Goal: Task Accomplishment & Management: Use online tool/utility

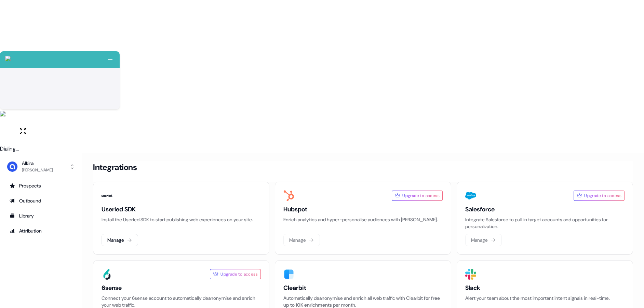
click at [377, 190] on div "Upgrade to access" at bounding box center [362, 195] width 159 height 11
click at [43, 196] on link "Outbound" at bounding box center [40, 201] width 71 height 11
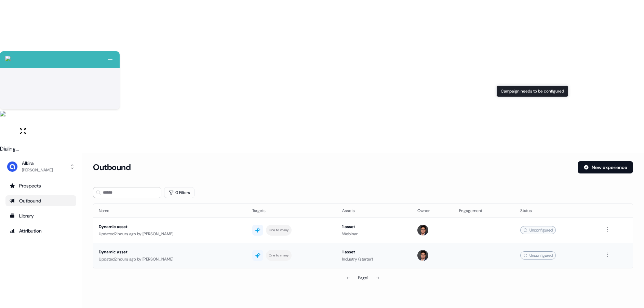
click at [544, 252] on div "Unconfigured" at bounding box center [538, 256] width 36 height 8
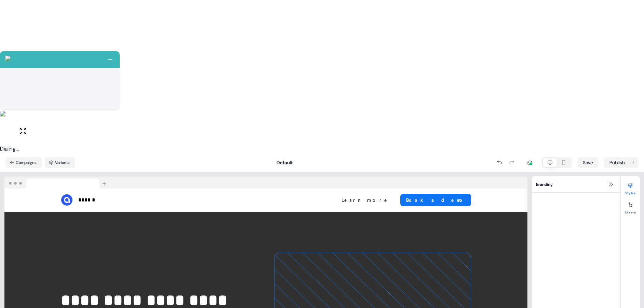
click at [562, 160] on icon "button" at bounding box center [563, 162] width 3 height 5
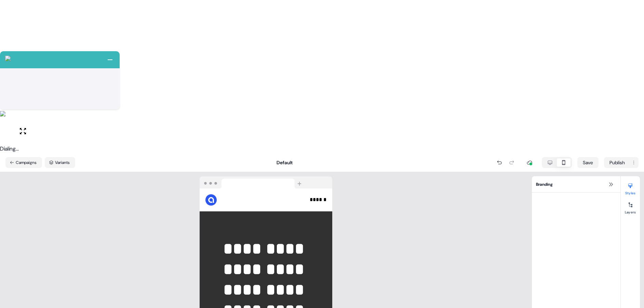
click at [553, 159] on button "button" at bounding box center [550, 163] width 14 height 8
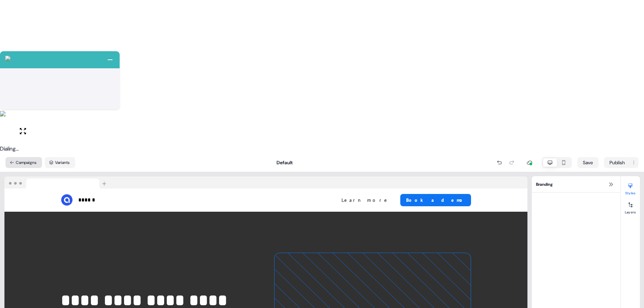
click at [17, 157] on button "Campaigns" at bounding box center [23, 162] width 37 height 11
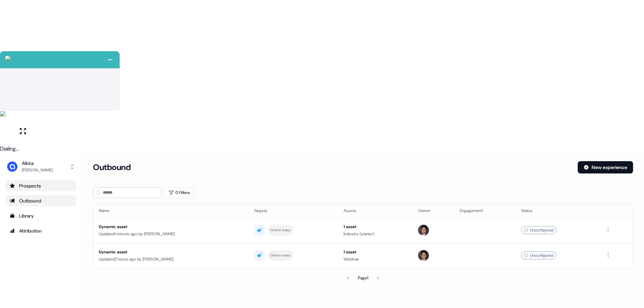
click at [35, 183] on div "Prospects" at bounding box center [41, 186] width 63 height 7
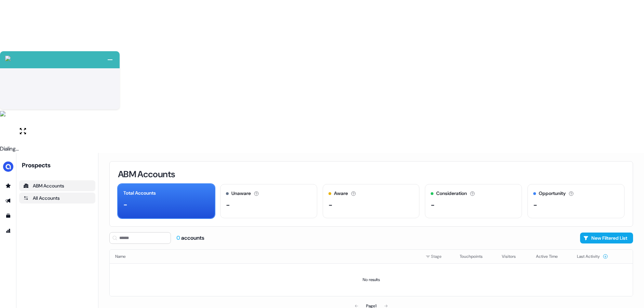
click at [40, 195] on div "All Accounts" at bounding box center [57, 198] width 68 height 7
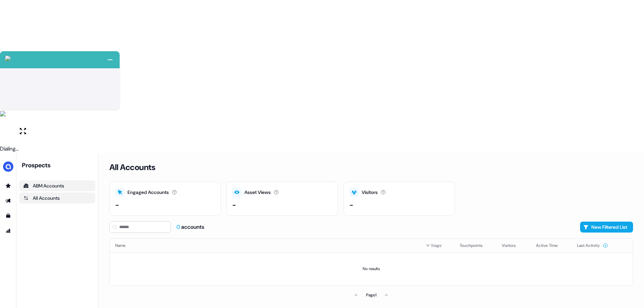
click at [45, 183] on div "ABM Accounts" at bounding box center [57, 186] width 68 height 7
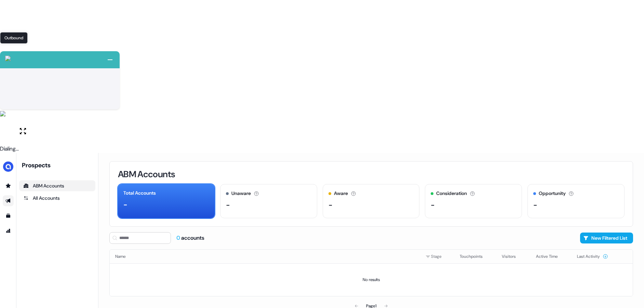
click at [10, 198] on icon "Go to outbound experience" at bounding box center [7, 200] width 5 height 5
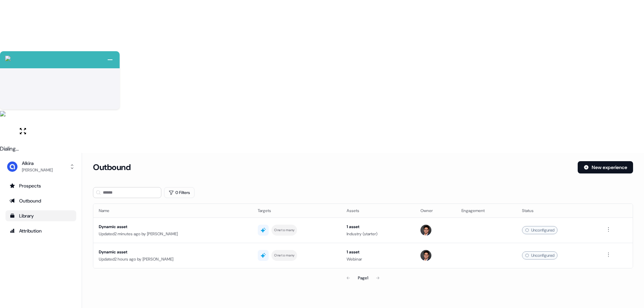
click at [23, 213] on div "Library" at bounding box center [41, 216] width 63 height 7
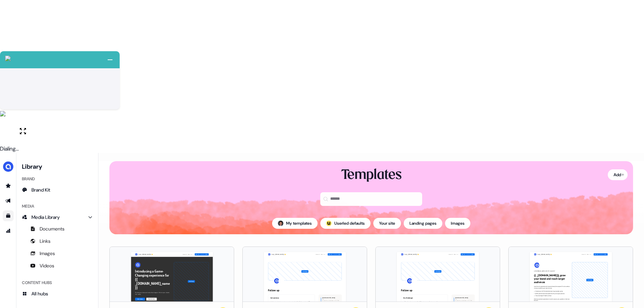
scroll to position [4, 0]
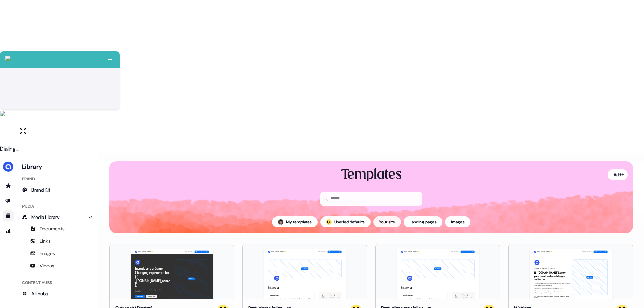
click at [388, 217] on button "Your site" at bounding box center [387, 222] width 28 height 11
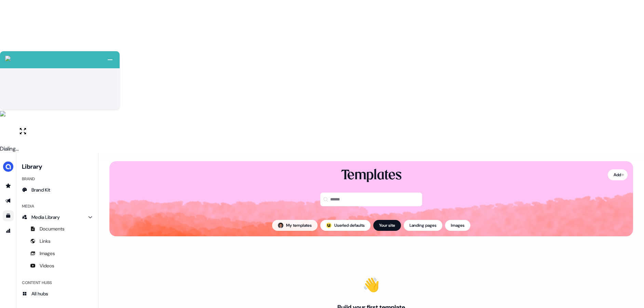
click at [296, 220] on button "My templates" at bounding box center [294, 225] width 45 height 11
click at [389, 220] on button "Your site" at bounding box center [387, 225] width 28 height 11
click at [338, 220] on button "; Userled defaults" at bounding box center [345, 225] width 50 height 11
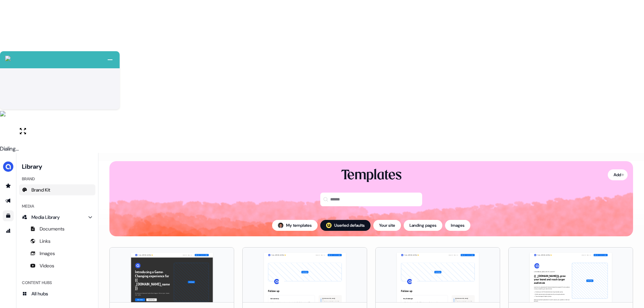
click at [39, 187] on span "Brand Kit" at bounding box center [40, 190] width 19 height 7
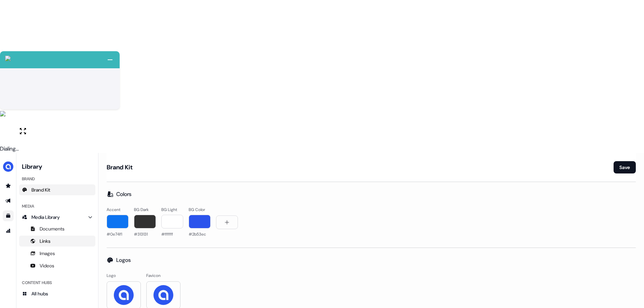
click at [45, 238] on span "Links" at bounding box center [45, 241] width 11 height 7
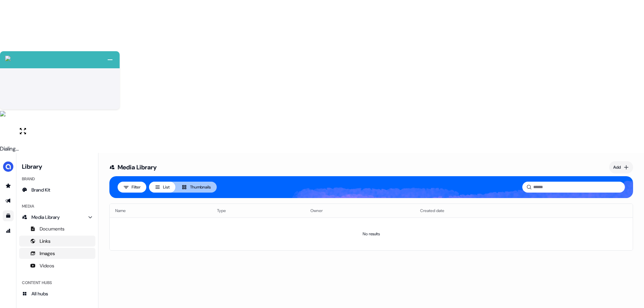
click at [51, 250] on span "Images" at bounding box center [47, 253] width 15 height 7
click at [49, 263] on span "Videos" at bounding box center [47, 266] width 15 height 7
click at [56, 278] on div "Content Hubs" at bounding box center [57, 283] width 76 height 11
click at [50, 289] on link "All hubs" at bounding box center [57, 294] width 76 height 11
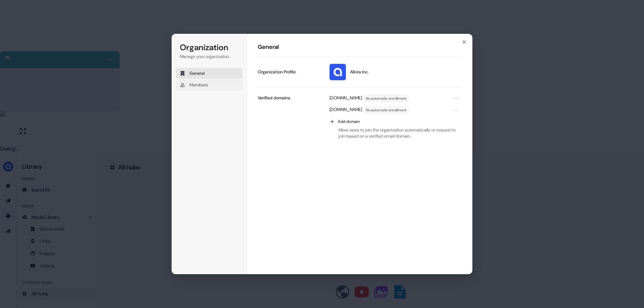
click at [213, 88] on button "Members" at bounding box center [209, 85] width 67 height 11
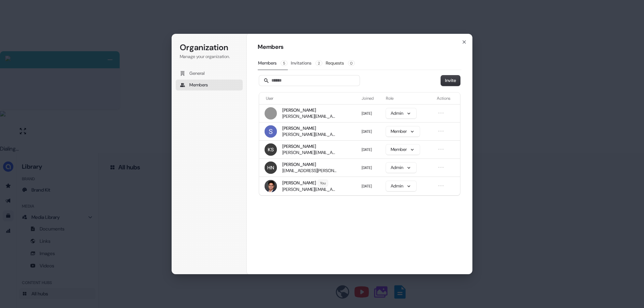
click at [310, 67] on button "Invitations 2" at bounding box center [307, 63] width 32 height 13
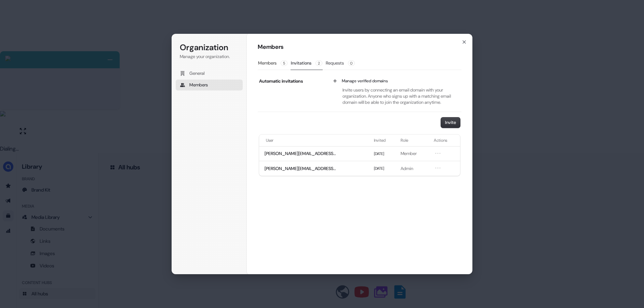
click at [338, 63] on button "Requests 0" at bounding box center [340, 63] width 30 height 13
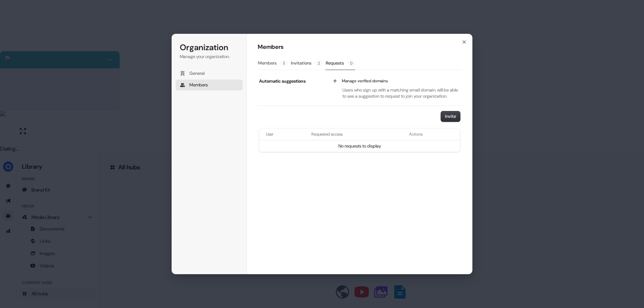
click at [277, 65] on button "Members 5" at bounding box center [273, 63] width 30 height 13
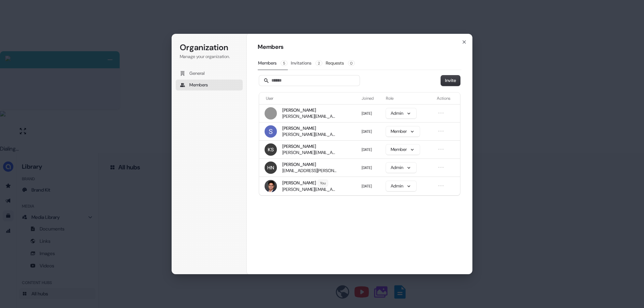
click at [301, 64] on button "Invitations 2" at bounding box center [307, 63] width 32 height 13
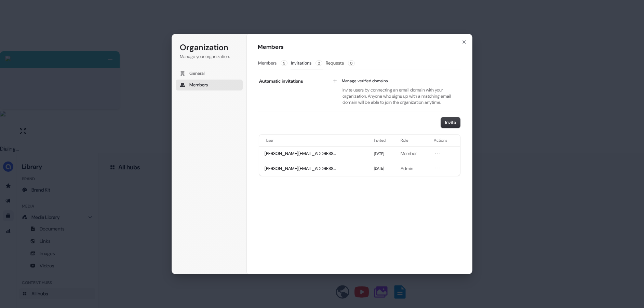
click at [285, 64] on span "5" at bounding box center [284, 63] width 7 height 5
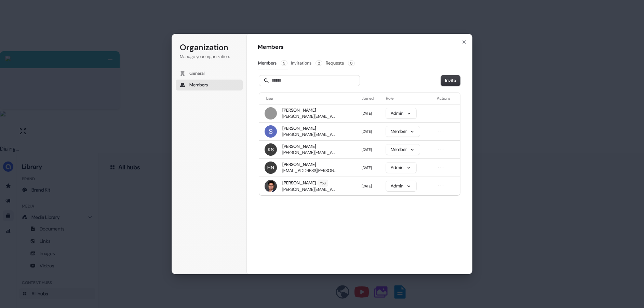
click at [311, 66] on button "Invitations 2" at bounding box center [307, 63] width 32 height 13
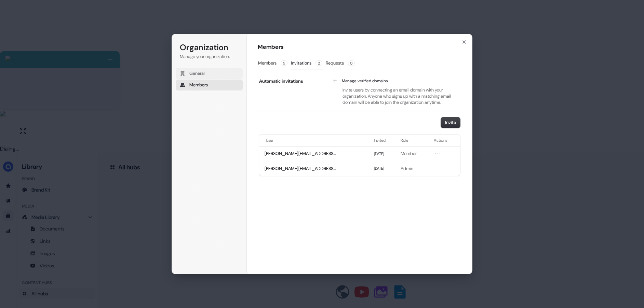
click at [209, 73] on button "General" at bounding box center [209, 73] width 67 height 11
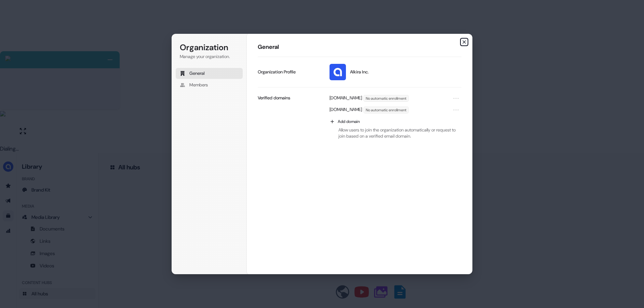
click at [466, 41] on icon "button" at bounding box center [463, 41] width 5 height 5
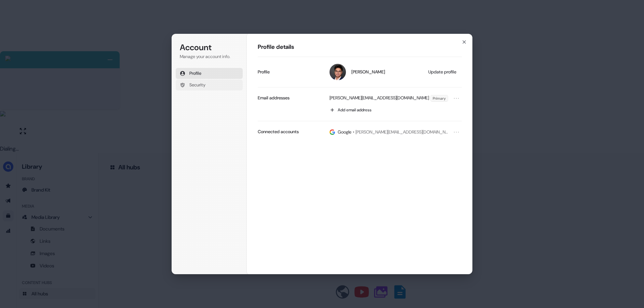
click at [210, 85] on button "Security" at bounding box center [209, 85] width 67 height 11
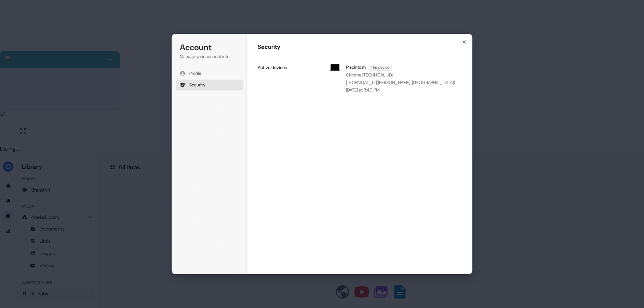
click at [136, 88] on div "Account Manage your account info. Profile Security Account Security Macintosh T…" at bounding box center [322, 154] width 644 height 308
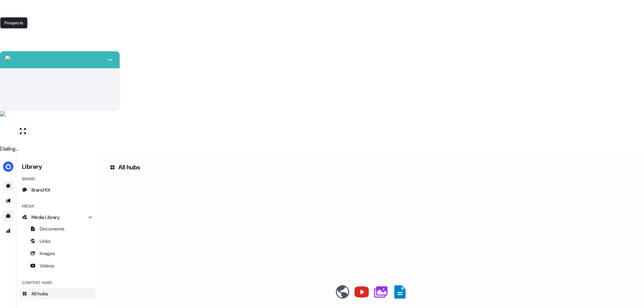
click at [8, 184] on icon "Go to prospects" at bounding box center [8, 186] width 5 height 4
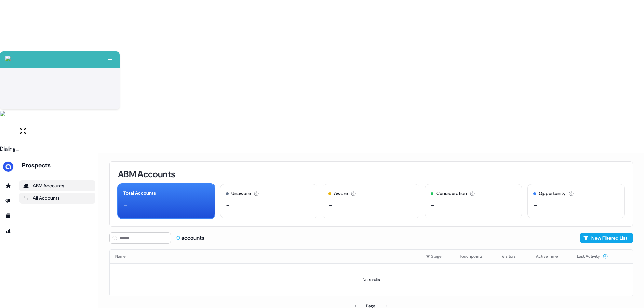
click at [63, 195] on div "All Accounts" at bounding box center [57, 198] width 68 height 7
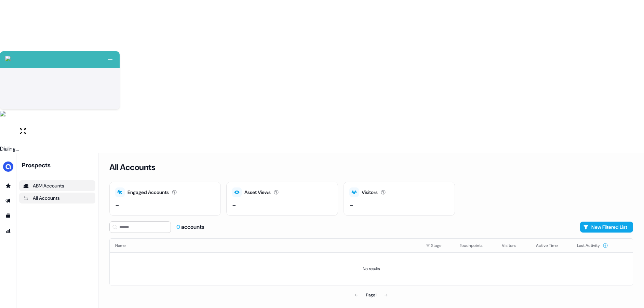
click at [63, 183] on div "ABM Accounts" at bounding box center [57, 186] width 68 height 7
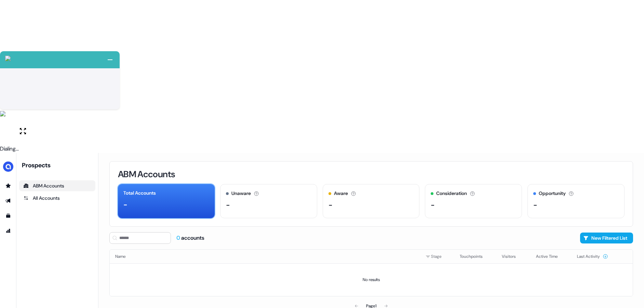
click at [170, 200] on div "-" at bounding box center [166, 205] width 86 height 10
click at [633, 161] on div "ABM Accounts Total Accounts - Unaware The default stage all accounts start in. …" at bounding box center [371, 194] width 524 height 66
click at [7, 161] on img "side nav menu" at bounding box center [8, 166] width 11 height 11
click at [26, 179] on div "Help documentation" at bounding box center [35, 185] width 65 height 12
click at [10, 213] on icon "Go to templates" at bounding box center [7, 215] width 5 height 5
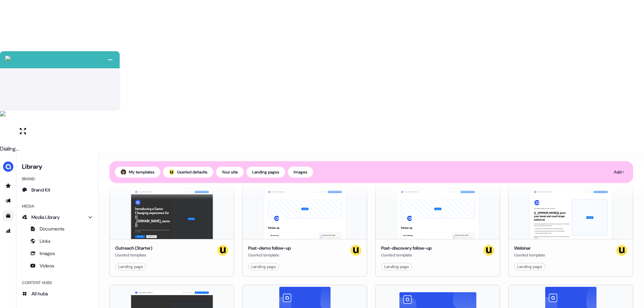
scroll to position [102, 0]
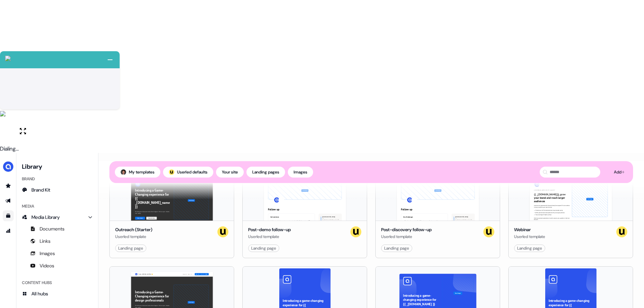
click at [300, 267] on div "Introducing a game-changing experience for {{ _[DOMAIN_NAME]_name }} See what w…" at bounding box center [305, 294] width 124 height 55
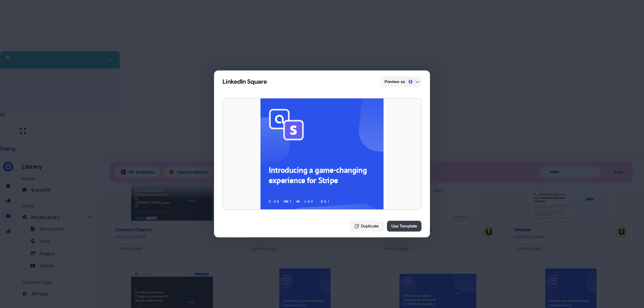
click at [402, 224] on button "Use Template" at bounding box center [404, 226] width 35 height 11
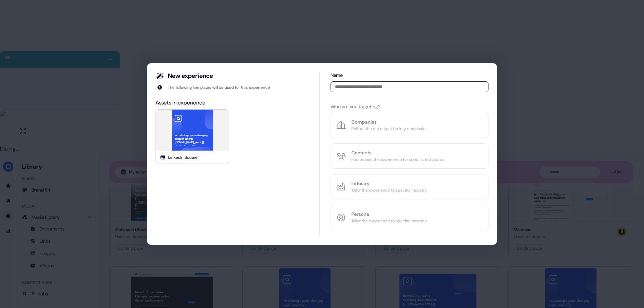
click at [353, 86] on input at bounding box center [410, 86] width 158 height 11
click at [352, 155] on div "Name Who are you targeting? Companies Roll out the red carpet for key companies…" at bounding box center [410, 151] width 158 height 159
click at [212, 133] on div "Introducing a game-changing experience for {{ [DOMAIN_NAME]_name }} See what we…" at bounding box center [192, 130] width 164 height 164
click at [381, 87] on input at bounding box center [410, 86] width 158 height 11
click at [377, 128] on div "Name Who are you targeting? Companies Roll out the red carpet for key companies…" at bounding box center [410, 151] width 158 height 159
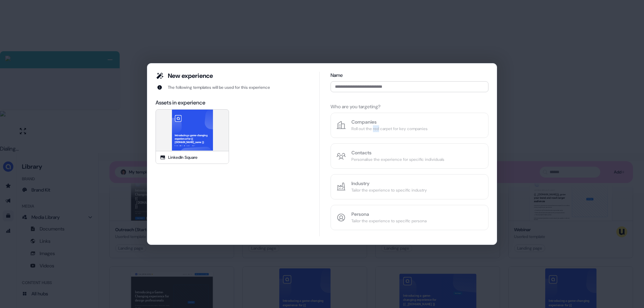
click at [377, 128] on div "Name Who are you targeting? Companies Roll out the red carpet for key companies…" at bounding box center [410, 151] width 158 height 159
click at [375, 131] on div "Name Who are you targeting? Companies Roll out the red carpet for key companies…" at bounding box center [410, 151] width 158 height 159
click at [374, 128] on div "Name Who are you targeting? Companies Roll out the red carpet for key companies…" at bounding box center [410, 151] width 158 height 159
click at [358, 154] on div "Name Who are you targeting? Companies Roll out the red carpet for key companies…" at bounding box center [410, 151] width 158 height 159
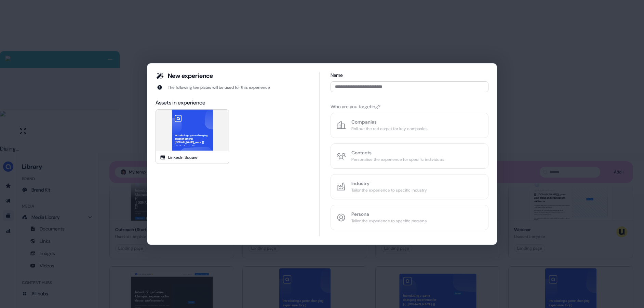
click at [355, 164] on div "Name Who are you targeting? Companies Roll out the red carpet for key companies…" at bounding box center [410, 151] width 158 height 159
drag, startPoint x: 355, startPoint y: 164, endPoint x: 357, endPoint y: 169, distance: 4.9
click at [357, 169] on div "Name Who are you targeting? Companies Roll out the red carpet for key companies…" at bounding box center [410, 151] width 158 height 159
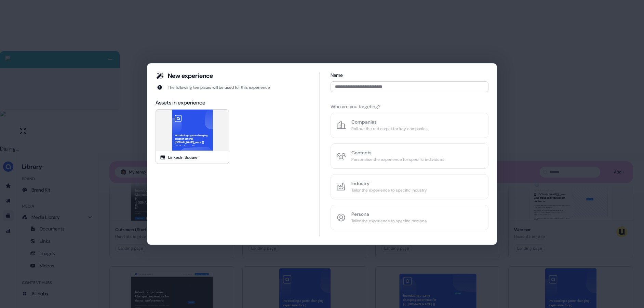
click at [374, 200] on div "Name Who are you targeting? Companies Roll out the red carpet for key companies…" at bounding box center [410, 151] width 158 height 159
click at [375, 188] on div "Name Who are you targeting? Companies Roll out the red carpet for key companies…" at bounding box center [410, 151] width 158 height 159
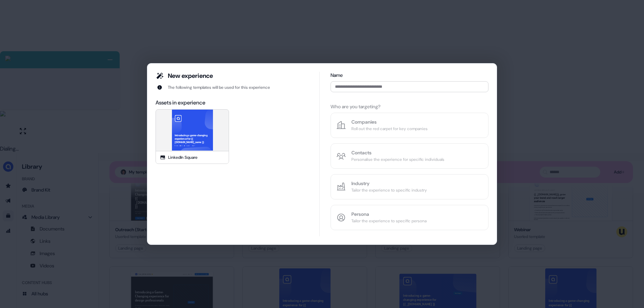
click at [376, 212] on div "Name Who are you targeting? Companies Roll out the red carpet for key companies…" at bounding box center [410, 151] width 158 height 159
click at [376, 213] on div "Name Who are you targeting? Companies Roll out the red carpet for key companies…" at bounding box center [410, 151] width 158 height 159
click at [384, 184] on div "Name Who are you targeting? Companies Roll out the red carpet for key companies…" at bounding box center [410, 151] width 158 height 159
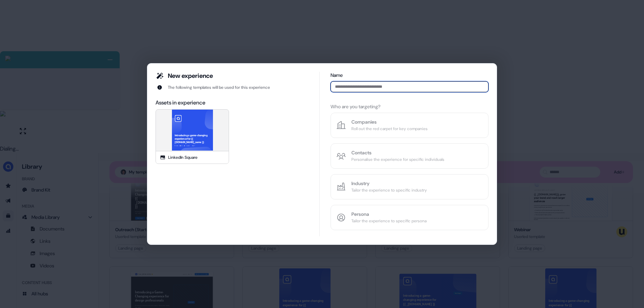
click at [354, 87] on input at bounding box center [410, 86] width 158 height 11
click at [369, 93] on div "Name *****" at bounding box center [410, 83] width 158 height 23
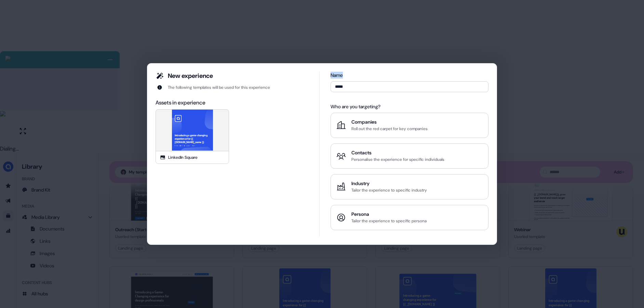
click at [369, 93] on div "Name *****" at bounding box center [410, 83] width 158 height 23
click at [368, 91] on input "*****" at bounding box center [410, 86] width 158 height 11
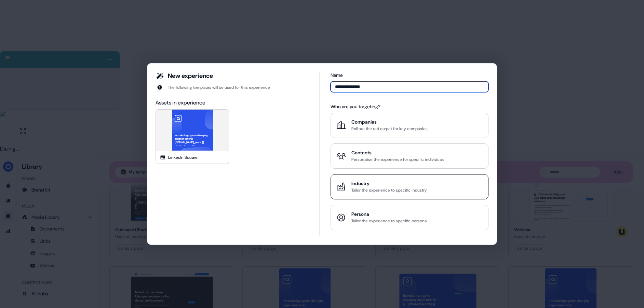
type input "**********"
click at [400, 187] on div "Tailor the experience to specific industry" at bounding box center [389, 190] width 76 height 7
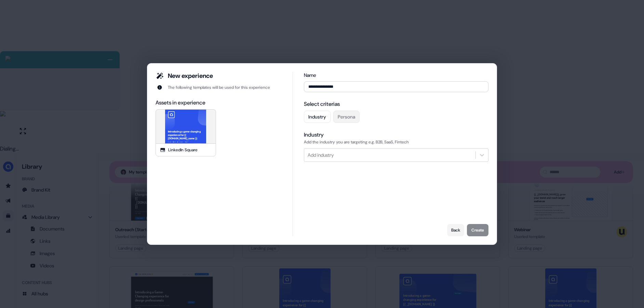
click at [346, 118] on button "Persona" at bounding box center [346, 117] width 26 height 12
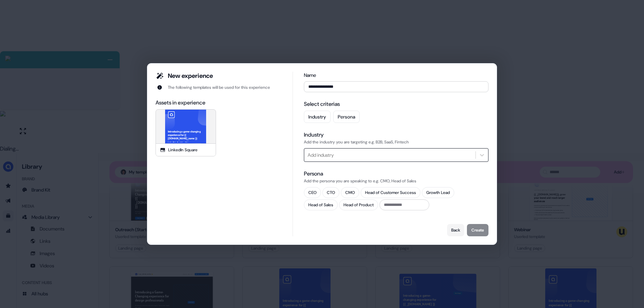
click at [345, 158] on div at bounding box center [390, 155] width 164 height 9
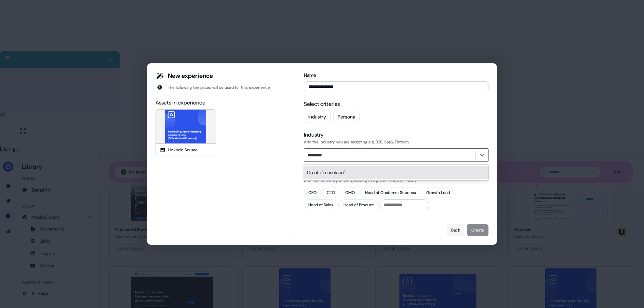
scroll to position [0, 0]
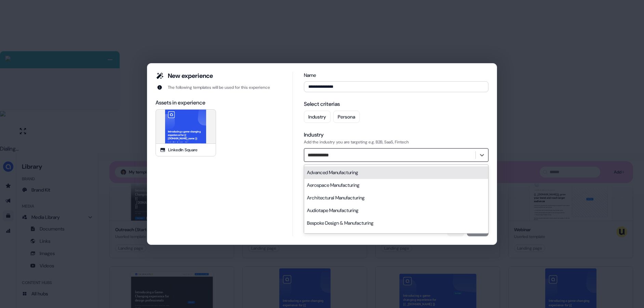
type input "**********"
click at [335, 176] on div "Advanced Manufacturing" at bounding box center [396, 172] width 184 height 13
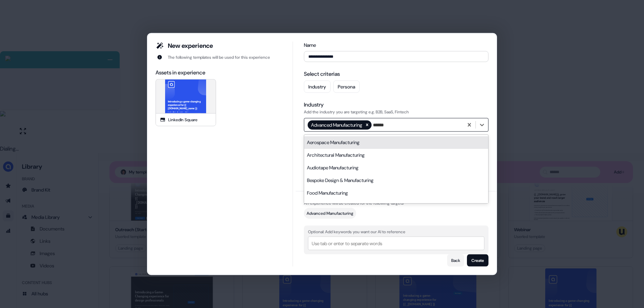
type input "*******"
click at [366, 139] on div "Aerospace Manufacturing" at bounding box center [396, 142] width 184 height 13
type input "****"
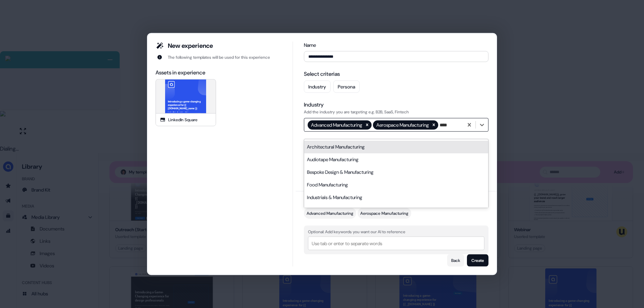
click at [335, 149] on div "Architectural Manufacturing" at bounding box center [396, 147] width 184 height 13
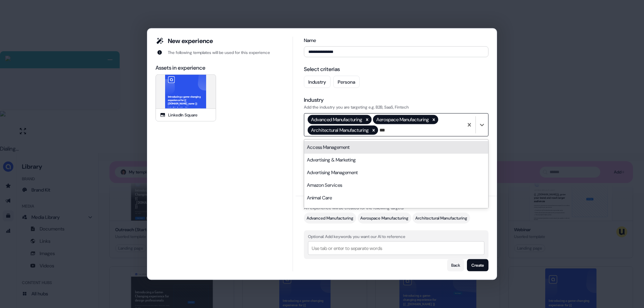
type input "****"
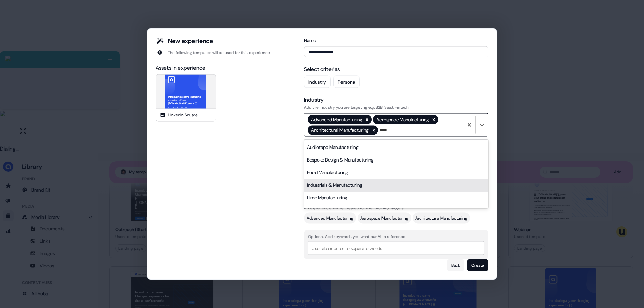
click at [324, 183] on div "Industrials & Manufacturing" at bounding box center [396, 185] width 184 height 13
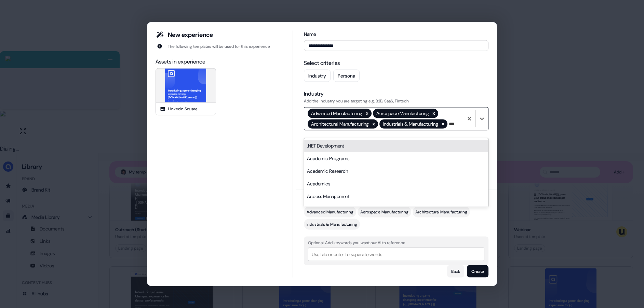
type input "****"
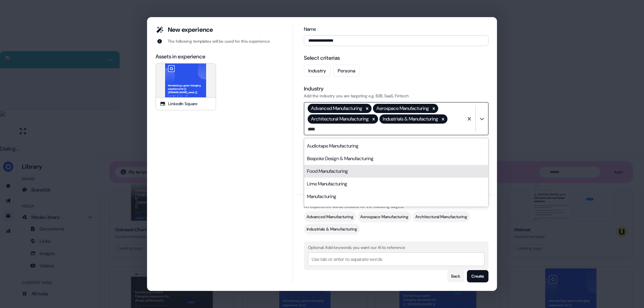
click at [343, 174] on div "Food Manufacturing" at bounding box center [396, 171] width 184 height 13
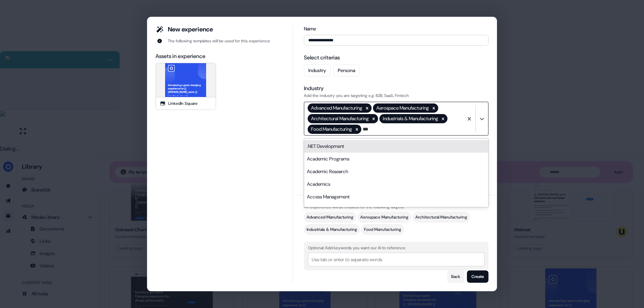
type input "****"
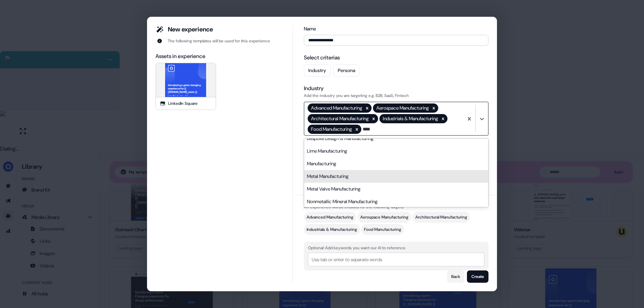
scroll to position [23, 0]
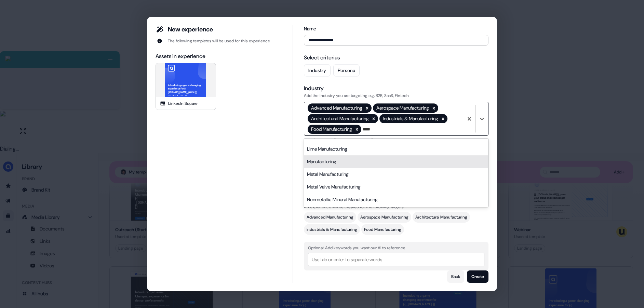
click at [345, 166] on div "Manufacturing" at bounding box center [396, 162] width 184 height 13
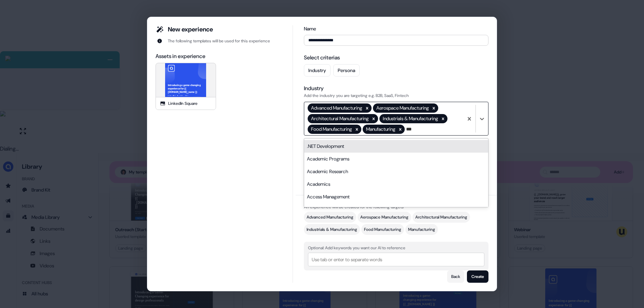
type input "****"
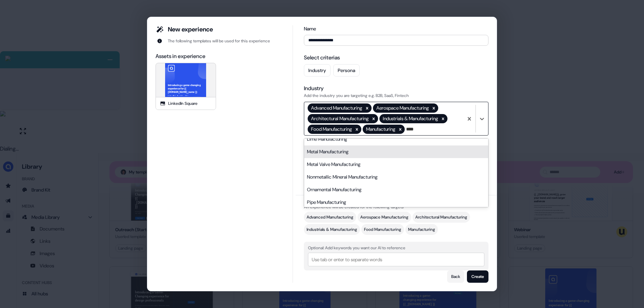
click at [328, 152] on div "Metal Manufacturing" at bounding box center [396, 152] width 184 height 13
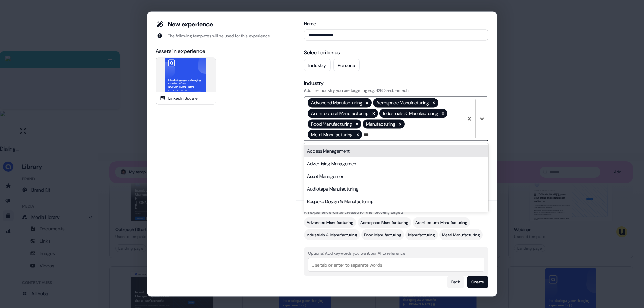
type input "****"
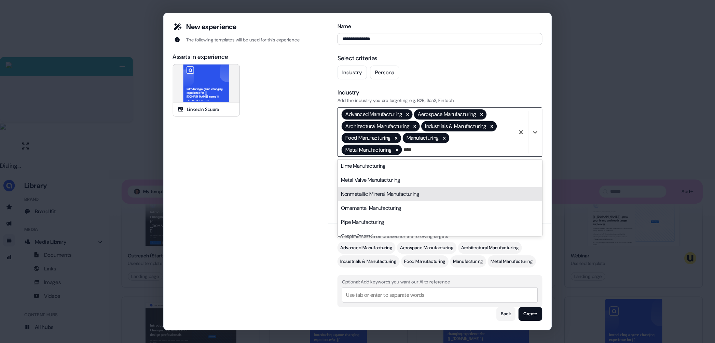
scroll to position [36, 0]
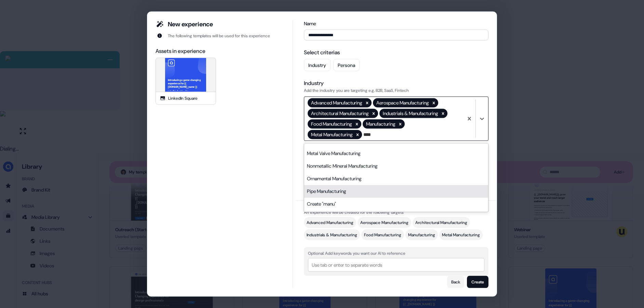
drag, startPoint x: 340, startPoint y: 188, endPoint x: 357, endPoint y: 179, distance: 18.7
click at [340, 188] on div "Pipe Manufacturing" at bounding box center [396, 191] width 184 height 13
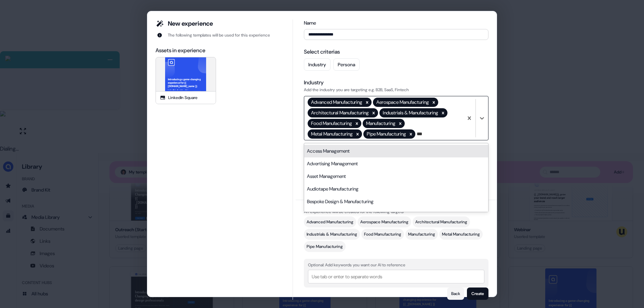
type input "****"
click at [384, 155] on div "Audiotape Manufacturing" at bounding box center [396, 151] width 184 height 13
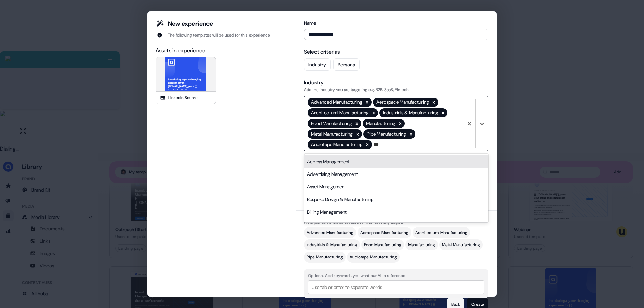
type input "****"
click at [376, 162] on div "Bespoke Design & Manufacturing" at bounding box center [396, 162] width 184 height 13
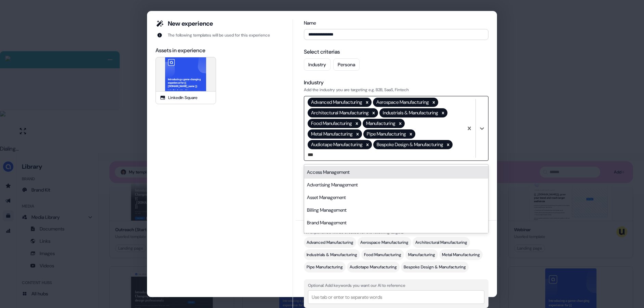
type input "****"
click at [364, 174] on div "Lime Manufacturing" at bounding box center [396, 172] width 184 height 13
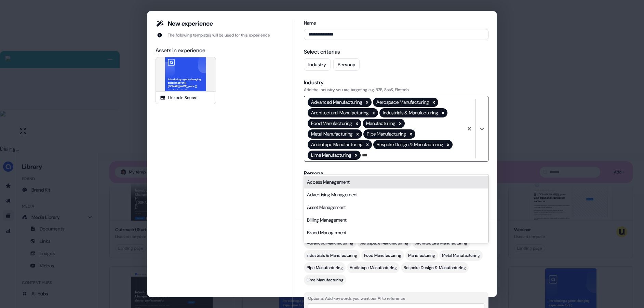
type input "****"
click at [348, 179] on div "Metal Valve Manufacturing" at bounding box center [396, 182] width 184 height 13
type input "****"
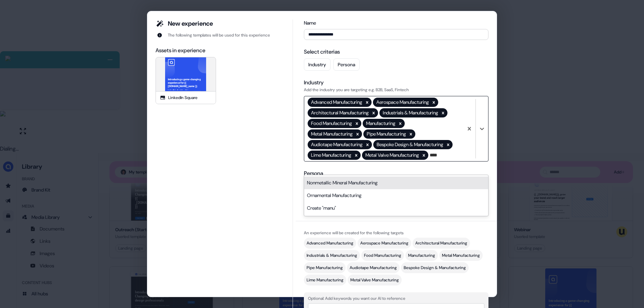
click at [344, 181] on div "Nonmetallic Mineral Manufacturing" at bounding box center [396, 183] width 184 height 13
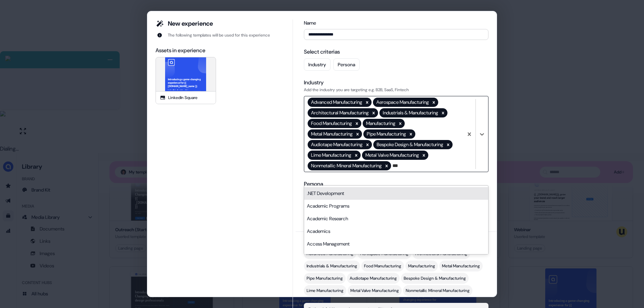
type input "****"
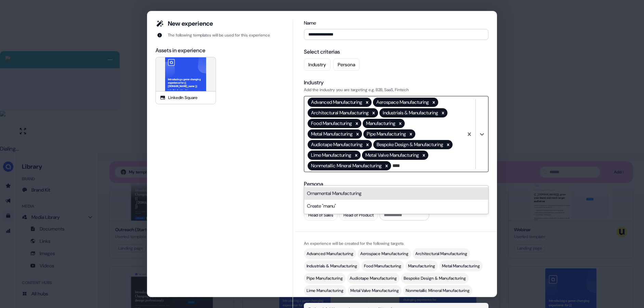
click at [331, 198] on div "Ornamental Manufacturing" at bounding box center [396, 193] width 184 height 13
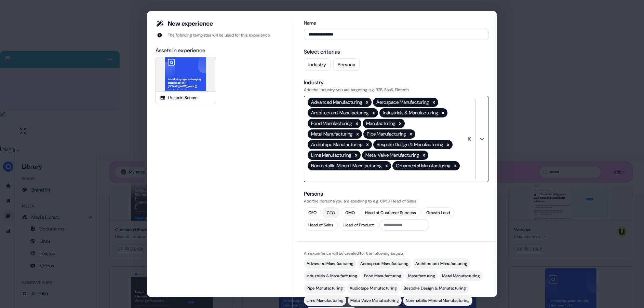
click at [330, 218] on button "CTO" at bounding box center [330, 212] width 17 height 11
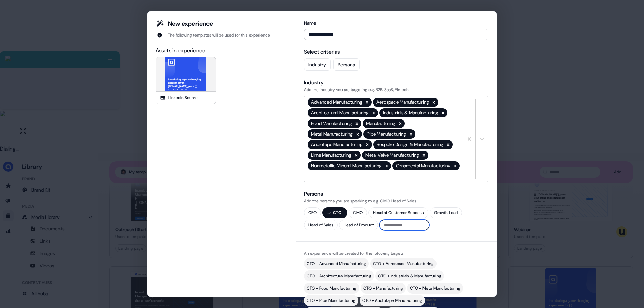
click at [412, 231] on input "text" at bounding box center [404, 225] width 50 height 11
type input "***"
click at [427, 229] on button "Add" at bounding box center [420, 225] width 16 height 8
click at [430, 231] on input "text" at bounding box center [429, 225] width 50 height 11
type input "****"
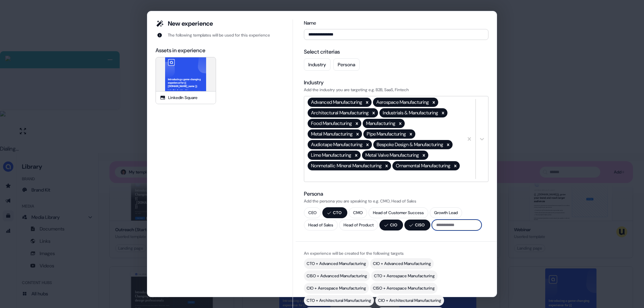
click at [432, 231] on input "text" at bounding box center [457, 225] width 50 height 11
type input "**********"
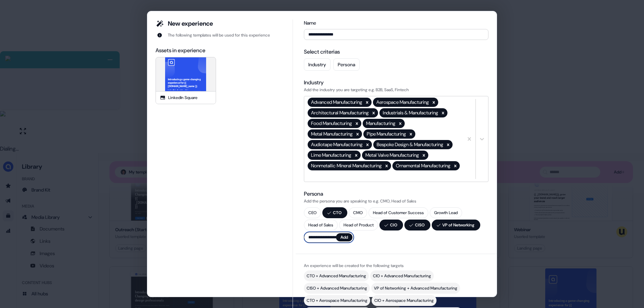
type input "**********"
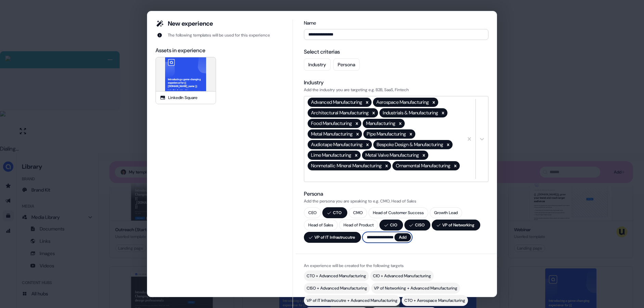
type input "**********"
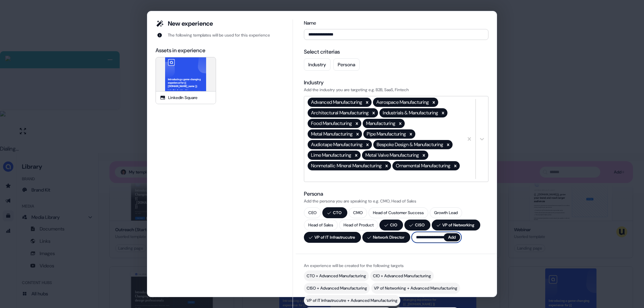
type input "**********"
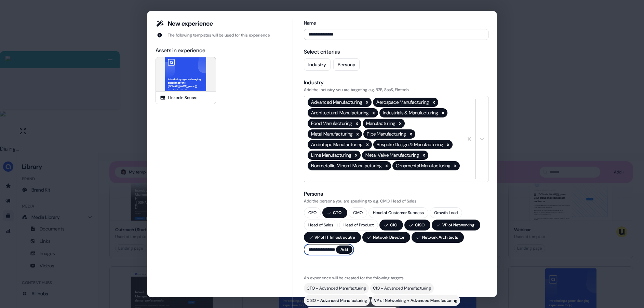
type input "**********"
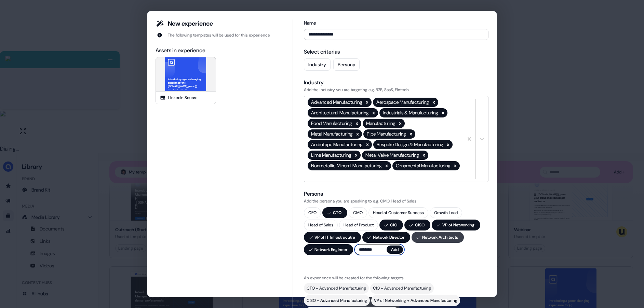
type input "*******"
click at [439, 243] on button "Network Architects" at bounding box center [438, 237] width 52 height 11
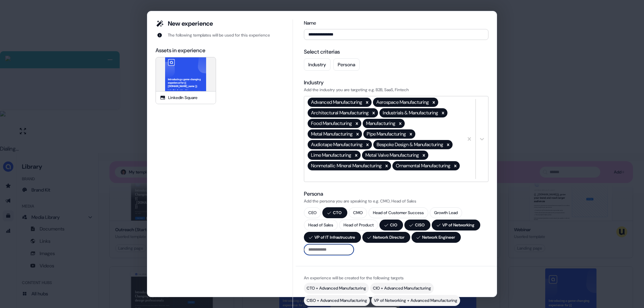
click at [322, 255] on input "text" at bounding box center [329, 249] width 50 height 11
type input "**********"
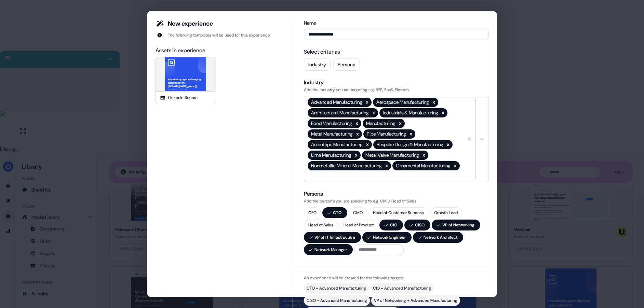
drag, startPoint x: 333, startPoint y: 288, endPoint x: 345, endPoint y: 279, distance: 14.6
click at [333, 49] on div "Select criterias" at bounding box center [396, 52] width 185 height 8
click at [368, 255] on input "text" at bounding box center [379, 249] width 50 height 11
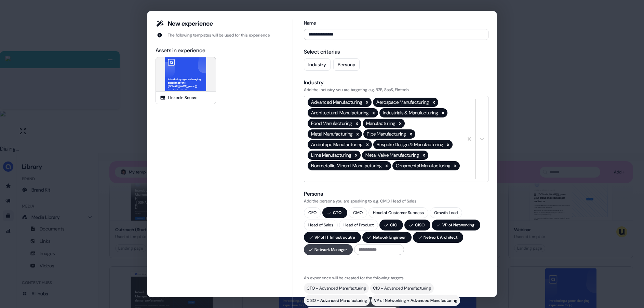
click at [327, 255] on button "Network Manager" at bounding box center [328, 249] width 49 height 11
click at [328, 255] on input "text" at bounding box center [329, 249] width 50 height 11
type input "**********"
drag, startPoint x: 435, startPoint y: 277, endPoint x: 433, endPoint y: 283, distance: 6.1
click at [411, 282] on div "An experience will be created for the following targets" at bounding box center [396, 278] width 185 height 7
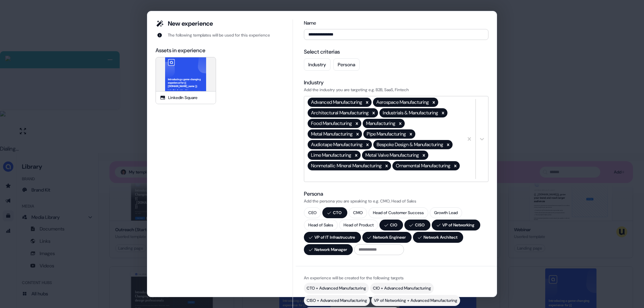
click at [354, 292] on div "CTO + Advanced Manufacturing" at bounding box center [336, 288] width 59 height 7
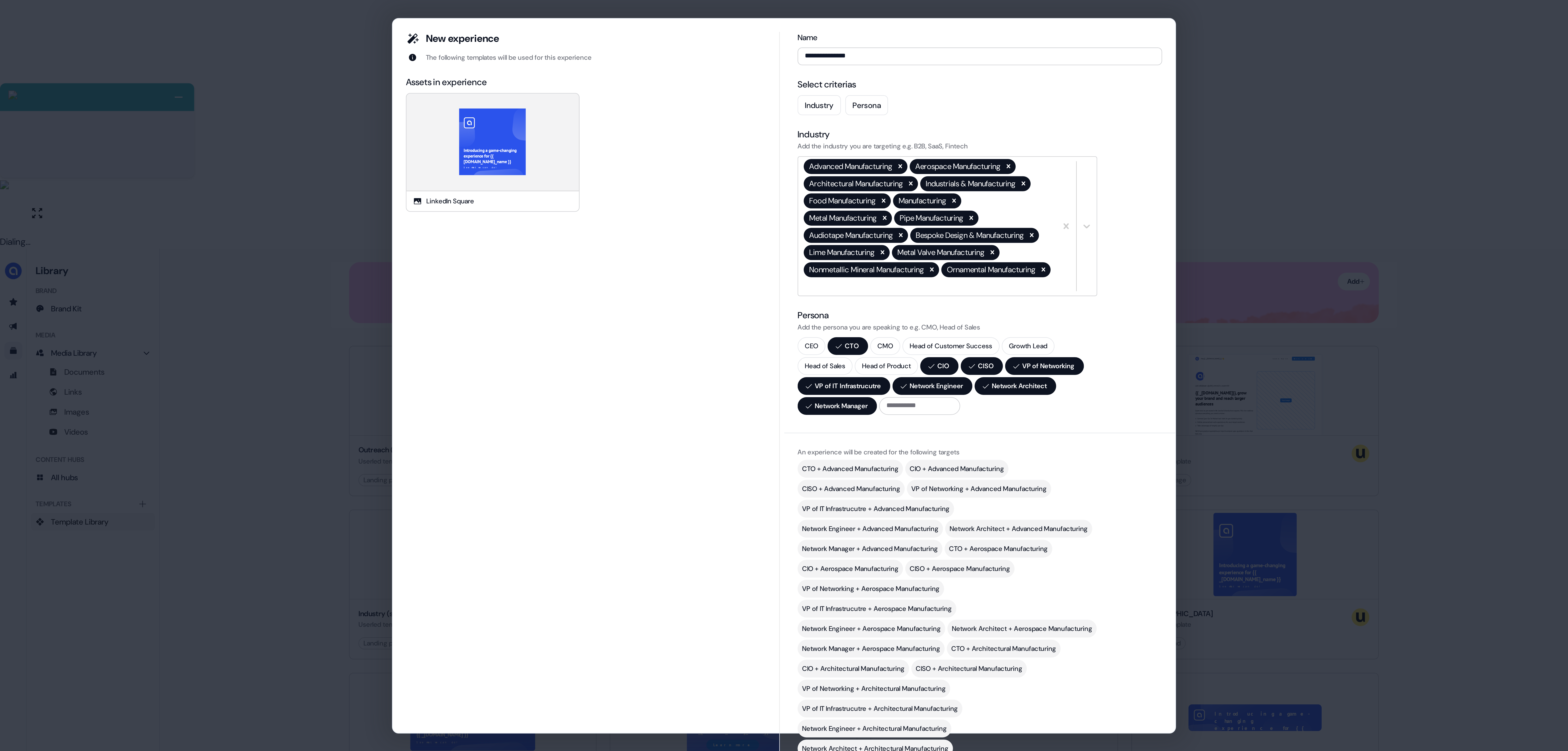
scroll to position [0, 0]
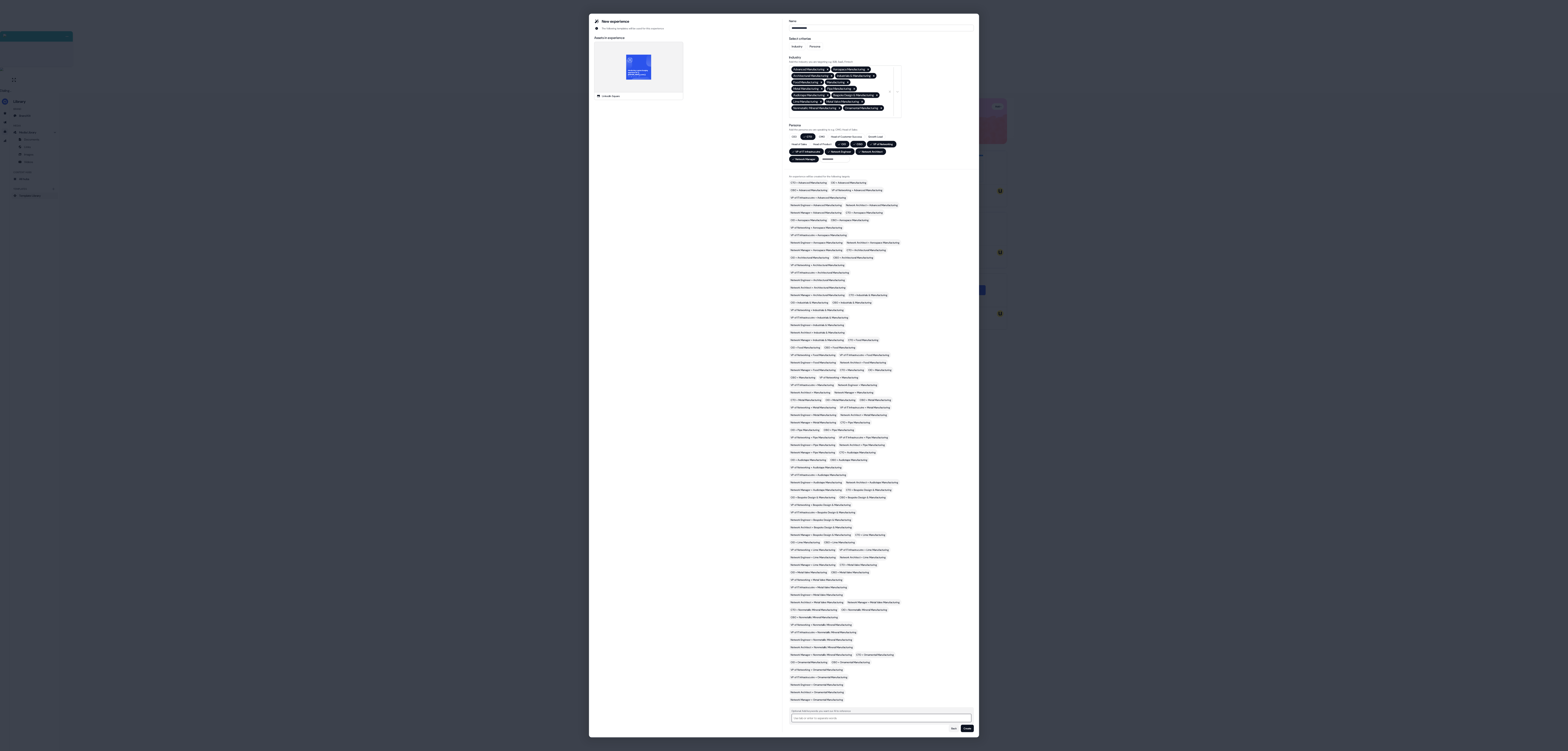
click at [392, 188] on div at bounding box center [881, 718] width 175 height 5
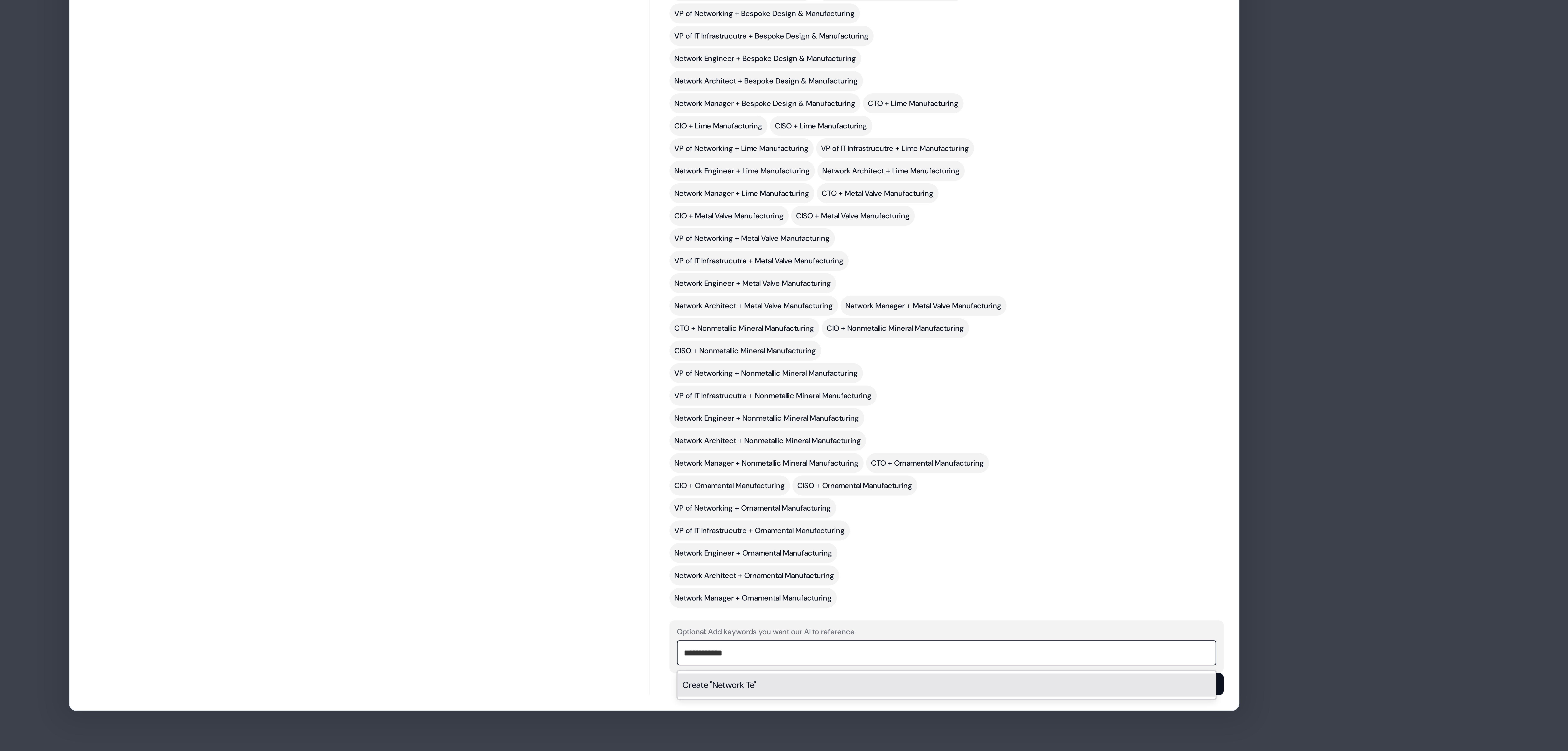
type input "**********"
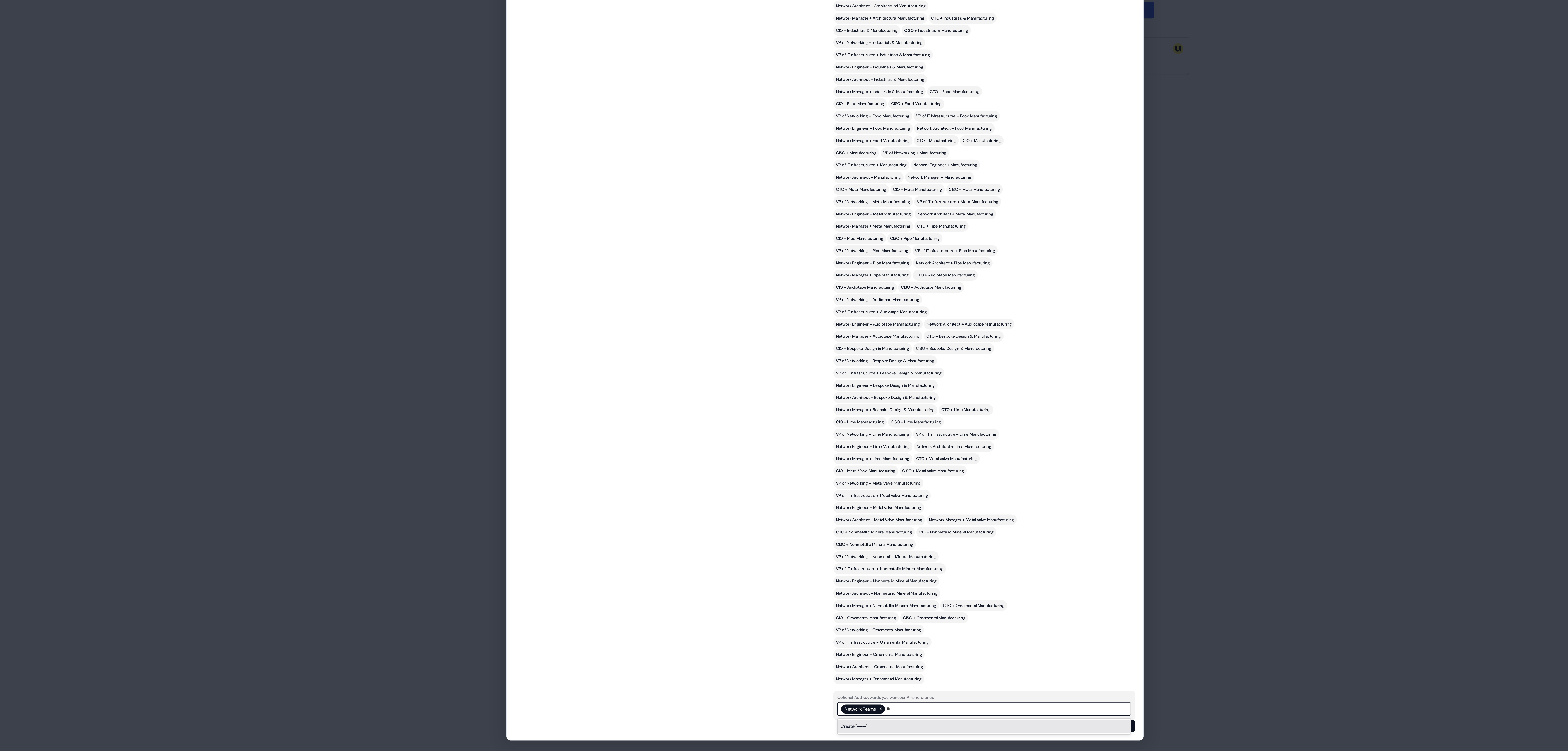
type input "*"
type input "**********"
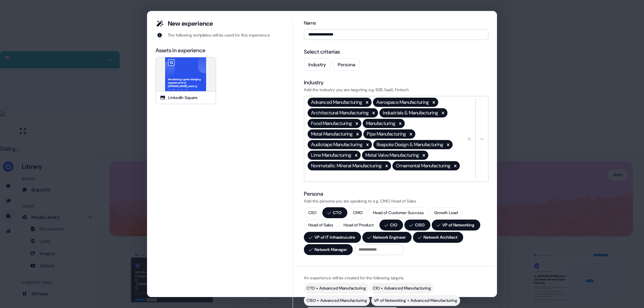
click at [512, 31] on div "**********" at bounding box center [322, 154] width 644 height 308
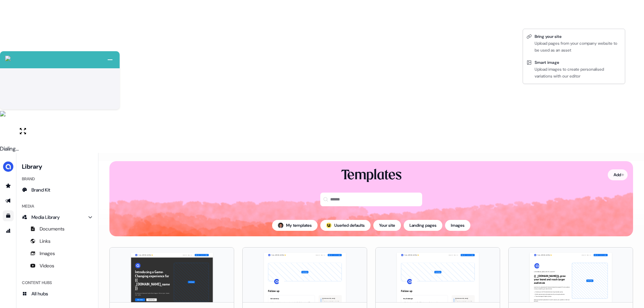
click at [619, 19] on html "+ Next Auto dialer paused! Go to your dialing tab to continue. 225" at bounding box center [322, 230] width 644 height 461
click at [502, 42] on html "+ Next Auto dialer paused! Go to your dialing tab to continue. 225" at bounding box center [322, 230] width 644 height 461
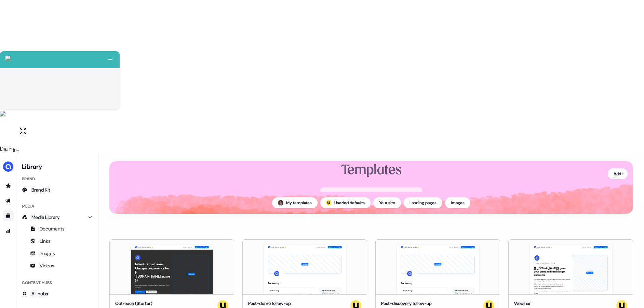
scroll to position [30, 0]
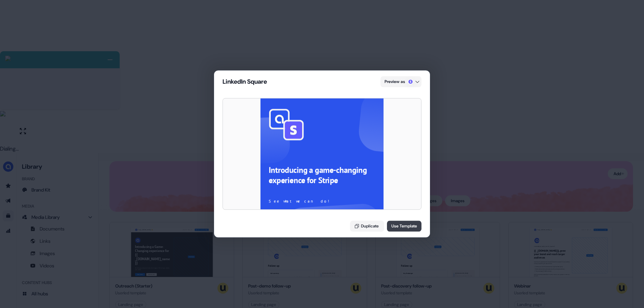
click at [395, 225] on button "Use Template" at bounding box center [404, 226] width 35 height 11
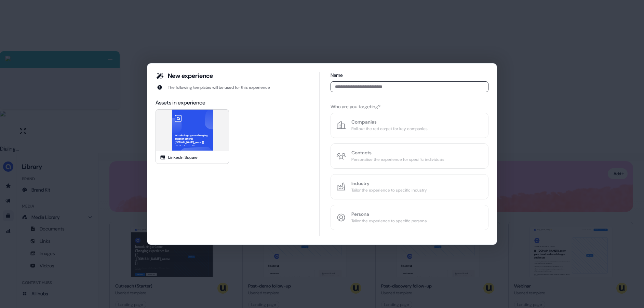
click at [511, 88] on div "New experience The following templates will be used for this experience Assets …" at bounding box center [322, 154] width 644 height 308
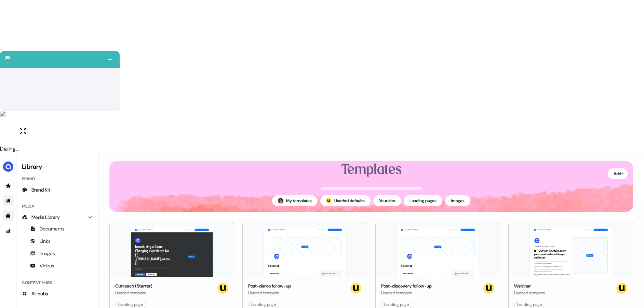
click at [11, 198] on icon "Go to outbound experience" at bounding box center [7, 200] width 5 height 5
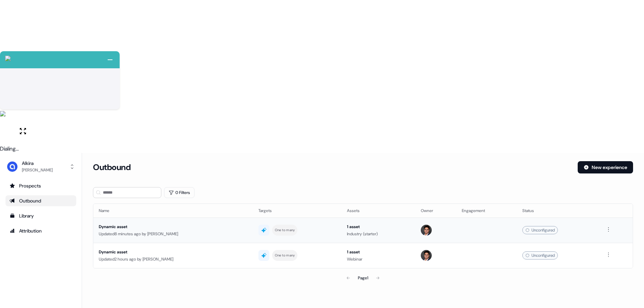
click at [189, 231] on div "Updated 8 minutes ago by [PERSON_NAME]" at bounding box center [173, 234] width 149 height 7
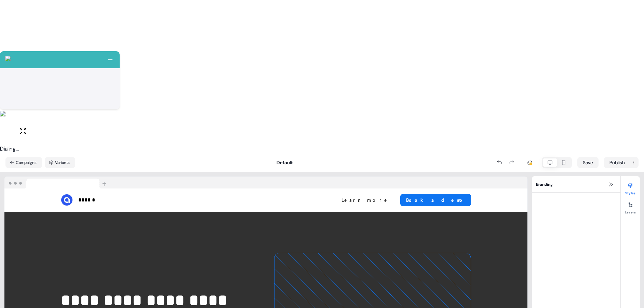
click at [531, 156] on div at bounding box center [530, 163] width 14 height 14
click at [529, 160] on icon at bounding box center [529, 162] width 5 height 5
click at [635, 11] on html "+ Next Auto dialer paused! Go to your dialing tab to continue. 225" at bounding box center [322, 230] width 644 height 461
click at [610, 182] on icon at bounding box center [610, 184] width 5 height 5
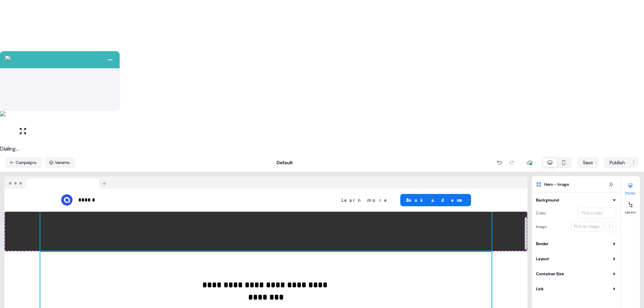
scroll to position [236, 0]
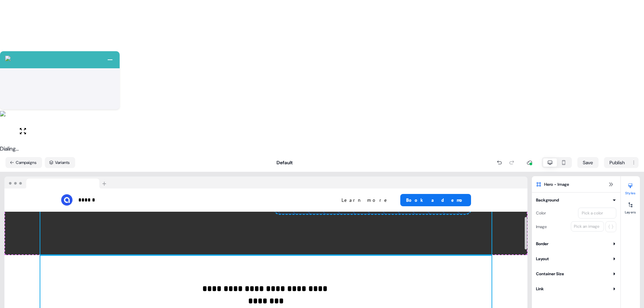
click at [202, 283] on p "**********" at bounding box center [266, 289] width 128 height 12
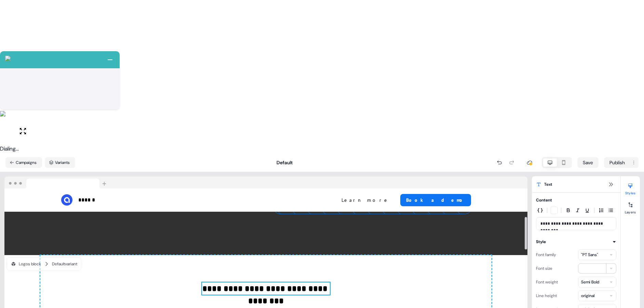
click at [189, 255] on div "**********" at bounding box center [265, 313] width 451 height 116
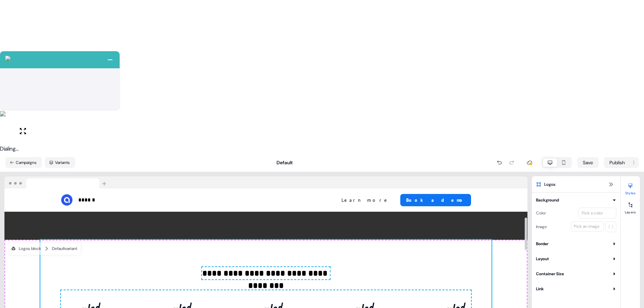
scroll to position [252, 0]
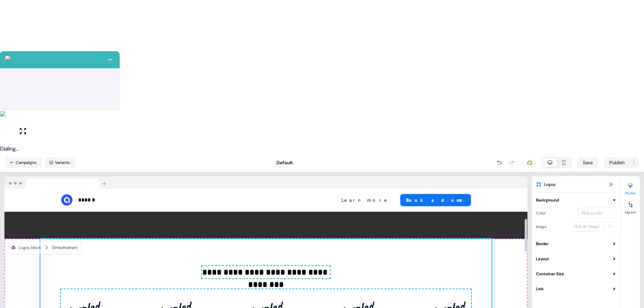
click at [231, 290] on div "To pick up a draggable item, press the space bar. While dragging, use the arrow…" at bounding box center [266, 309] width 410 height 38
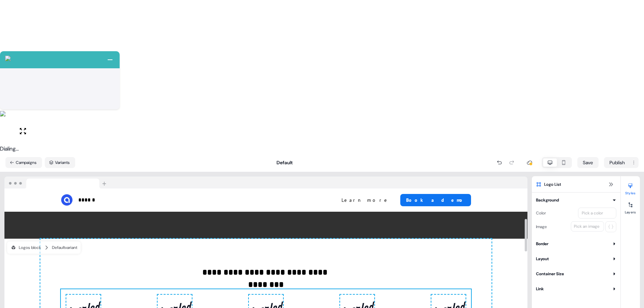
click at [548, 197] on div "Background" at bounding box center [547, 200] width 23 height 7
click at [401, 290] on div "To pick up a draggable item, press the space bar. While dragging, use the arrow…" at bounding box center [266, 309] width 410 height 38
click at [351, 295] on img at bounding box center [357, 308] width 34 height 27
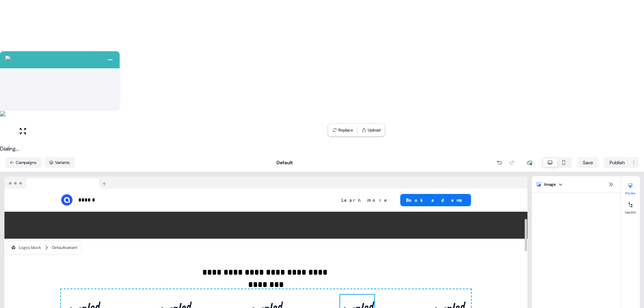
click at [351, 295] on img at bounding box center [357, 308] width 34 height 27
click at [559, 31] on html "+ Next Auto dialer paused! Go to your dialing tab to continue. 225" at bounding box center [322, 230] width 644 height 461
click at [571, 30] on html "+ Next Auto dialer paused! Go to your dialing tab to continue. 225" at bounding box center [322, 230] width 644 height 461
click at [613, 182] on icon at bounding box center [610, 184] width 5 height 5
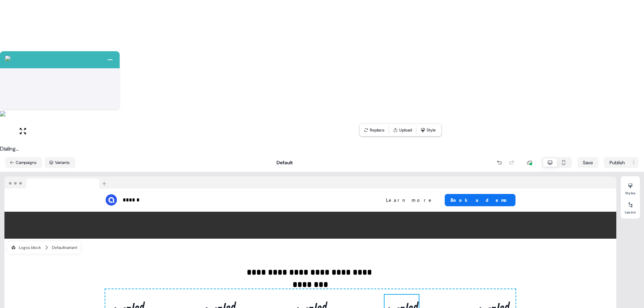
click at [613, 177] on div at bounding box center [310, 183] width 612 height 12
click at [464, 290] on div "To pick up a draggable item, press the space bar. While dragging, use the arrow…" at bounding box center [310, 309] width 410 height 38
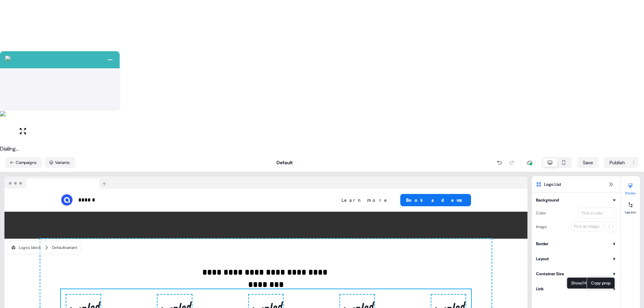
click at [630, 200] on button "Layers" at bounding box center [630, 207] width 19 height 15
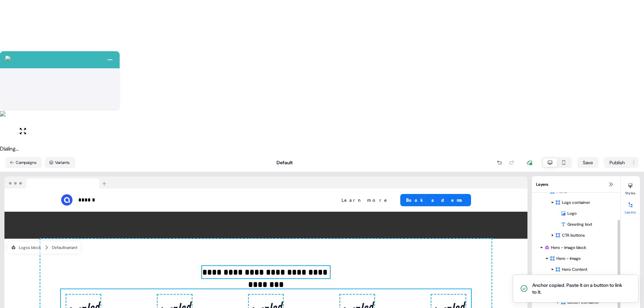
scroll to position [39, 0]
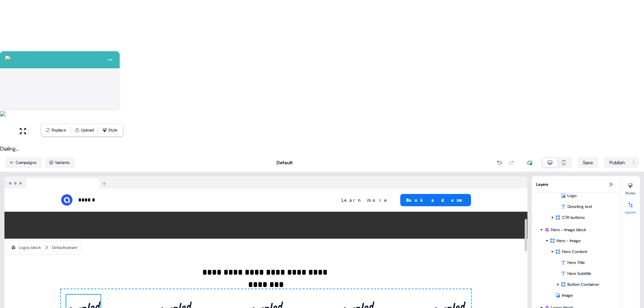
click at [92, 295] on img at bounding box center [83, 308] width 34 height 27
click at [65, 127] on button "Replace" at bounding box center [56, 130] width 26 height 10
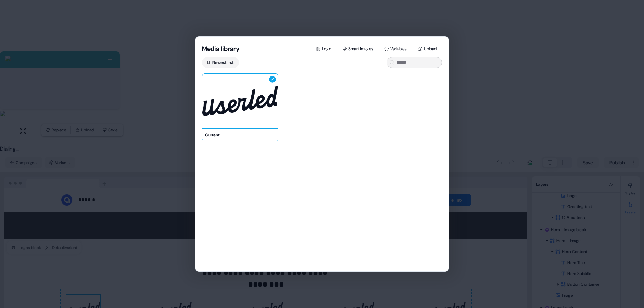
click at [481, 62] on div "Media library Logo Smart images Variables Upload Newest first Current" at bounding box center [322, 154] width 644 height 308
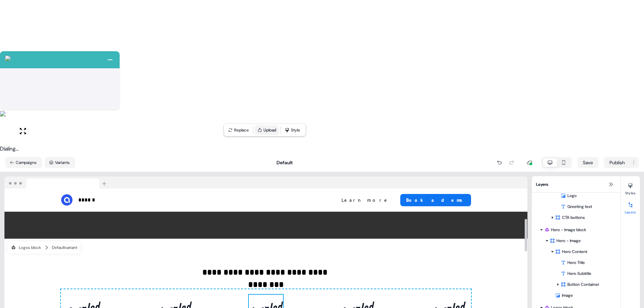
click at [269, 128] on button "Upload" at bounding box center [267, 130] width 24 height 10
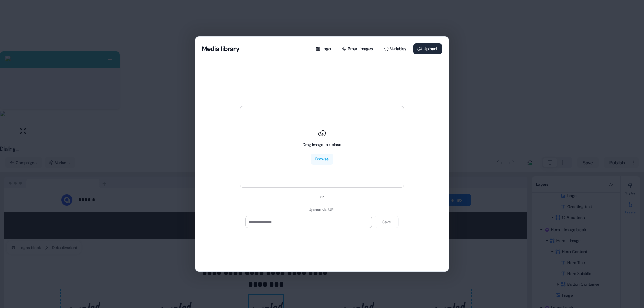
click at [478, 96] on div "Media library Logo Smart images Variables Upload Drag image to upload Browse or…" at bounding box center [322, 154] width 644 height 308
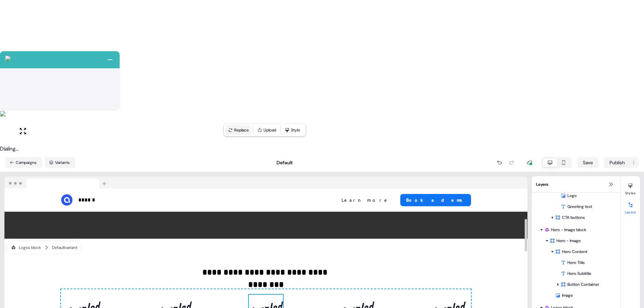
click at [243, 131] on button "Replace" at bounding box center [238, 130] width 26 height 10
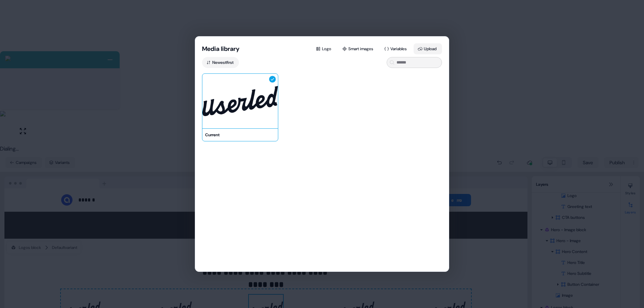
click at [433, 52] on button "Upload" at bounding box center [428, 48] width 28 height 11
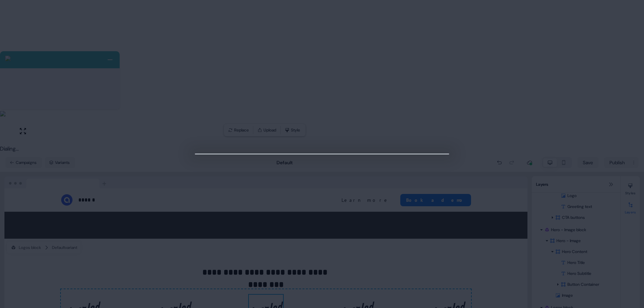
click at [457, 132] on div at bounding box center [322, 154] width 644 height 308
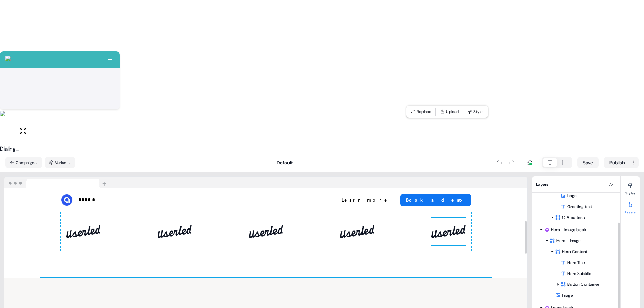
scroll to position [329, 0]
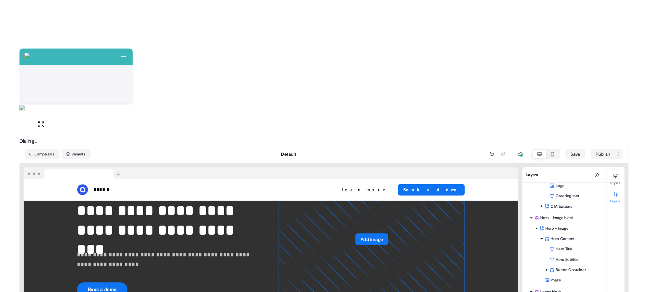
scroll to position [0, 0]
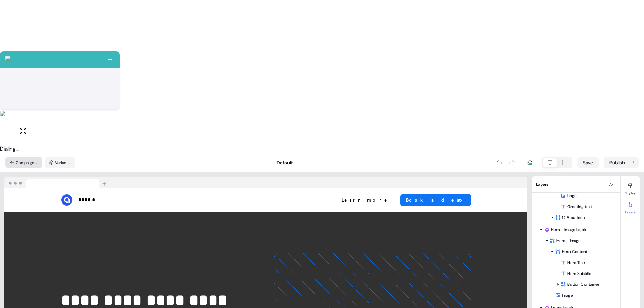
click at [27, 157] on button "Campaigns" at bounding box center [23, 162] width 37 height 11
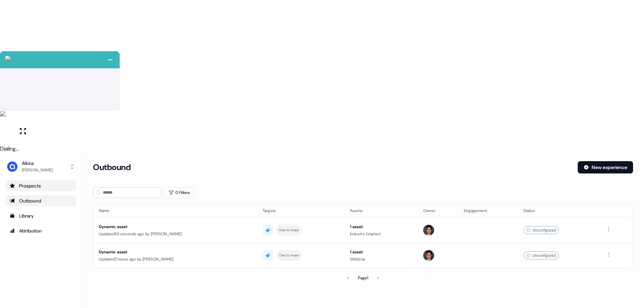
click at [34, 183] on div "Prospects" at bounding box center [41, 186] width 63 height 7
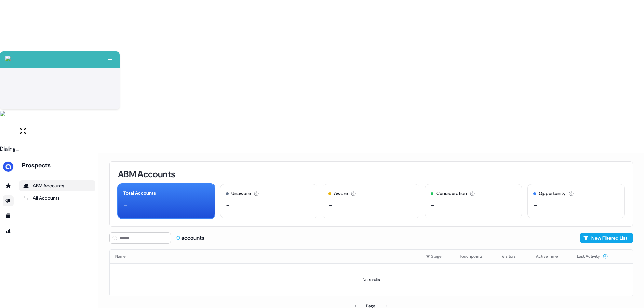
click at [9, 198] on icon "Go to outbound experience" at bounding box center [7, 200] width 5 height 5
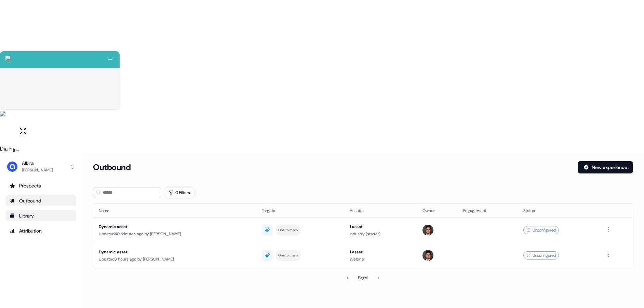
click at [27, 213] on div "Library" at bounding box center [41, 216] width 63 height 7
